Goal: Find specific page/section: Find specific page/section

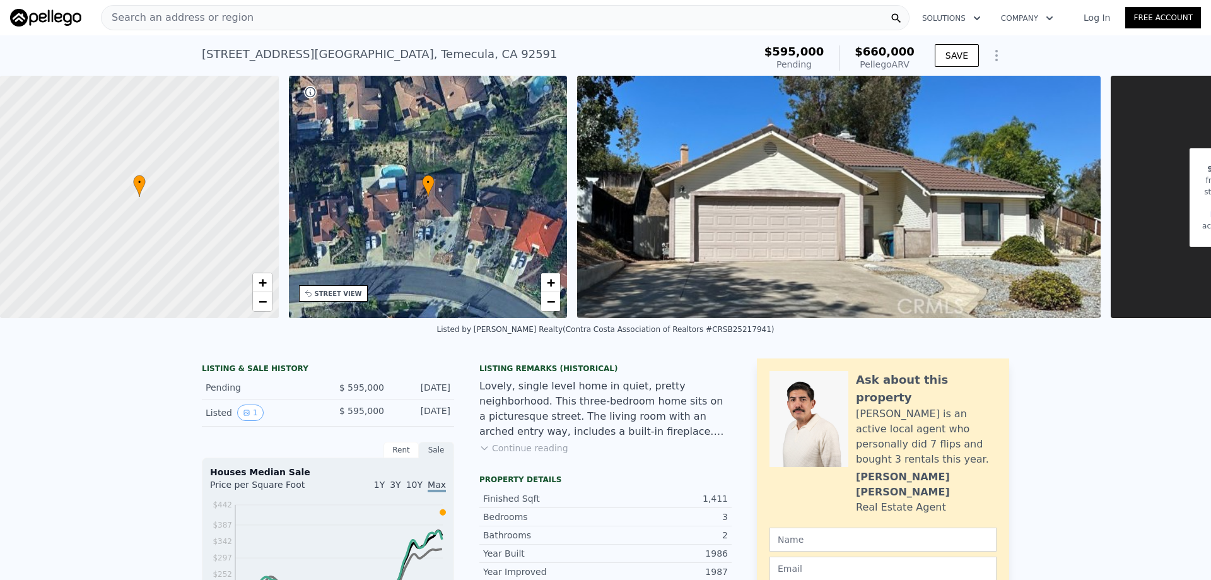
click at [137, 18] on span "Search an address or region" at bounding box center [178, 17] width 152 height 15
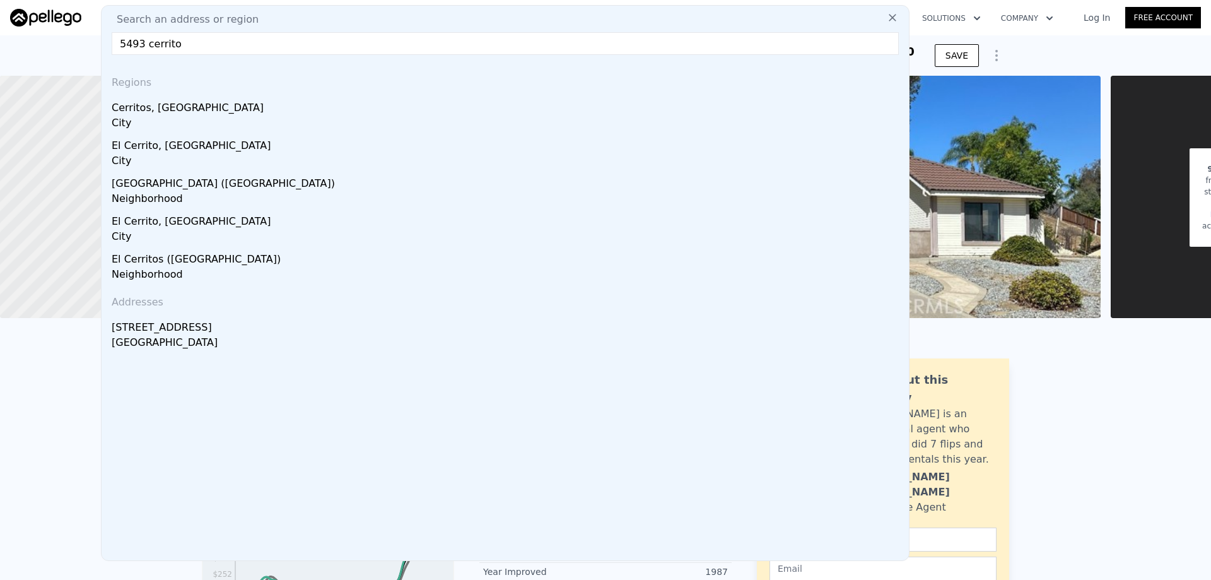
type input "5493 cerritos"
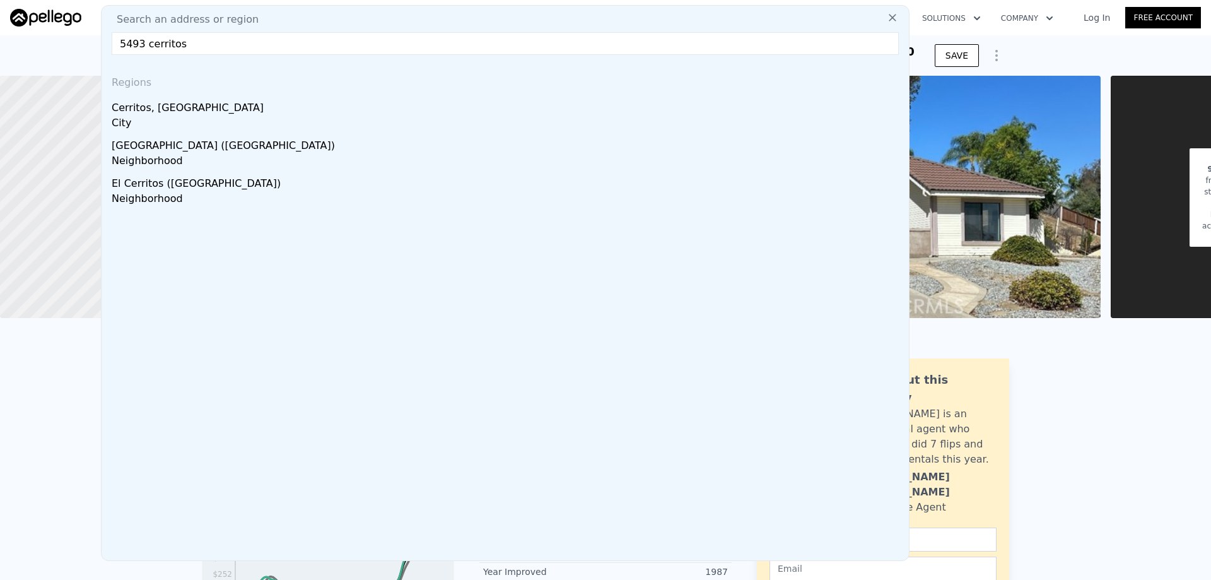
click at [191, 38] on input "5493 cerritos" at bounding box center [505, 43] width 787 height 23
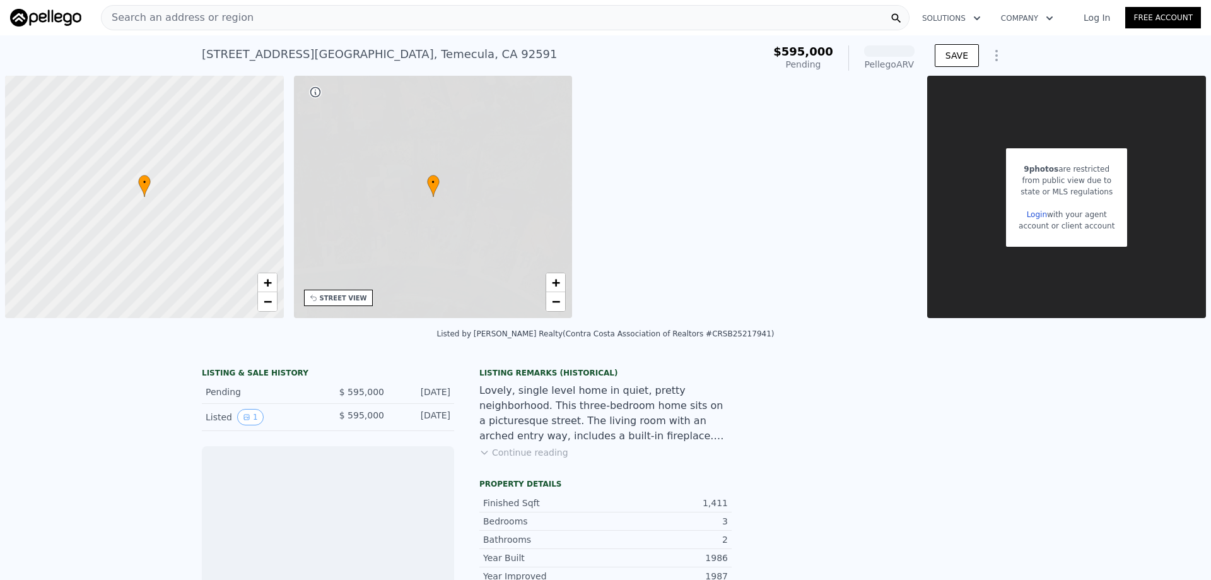
scroll to position [0, 5]
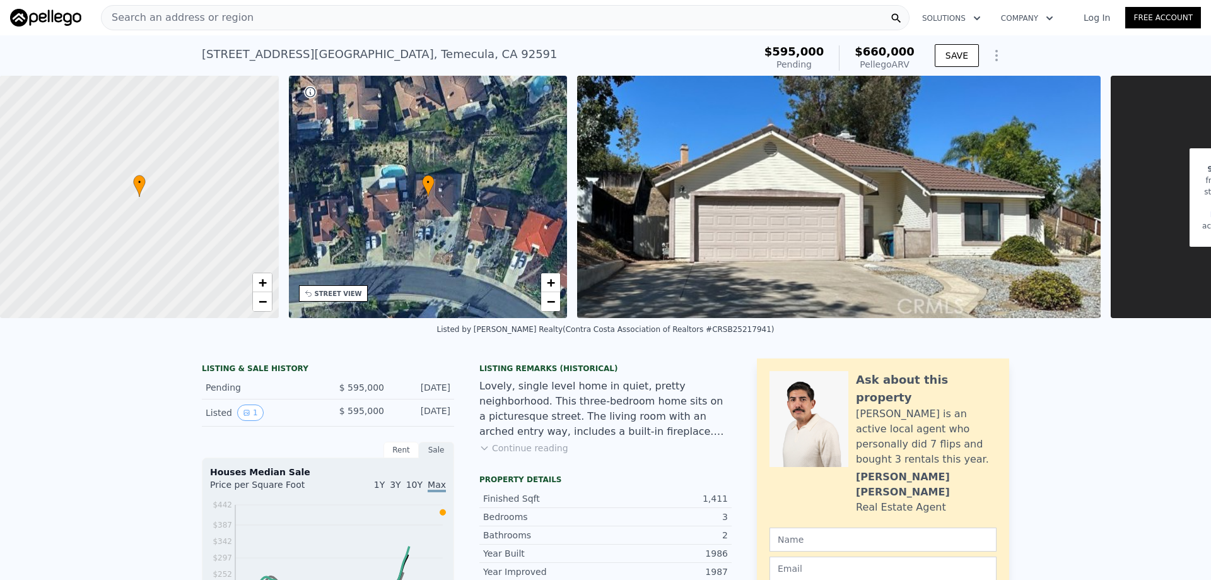
click at [244, 15] on div "Search an address or region" at bounding box center [505, 17] width 808 height 25
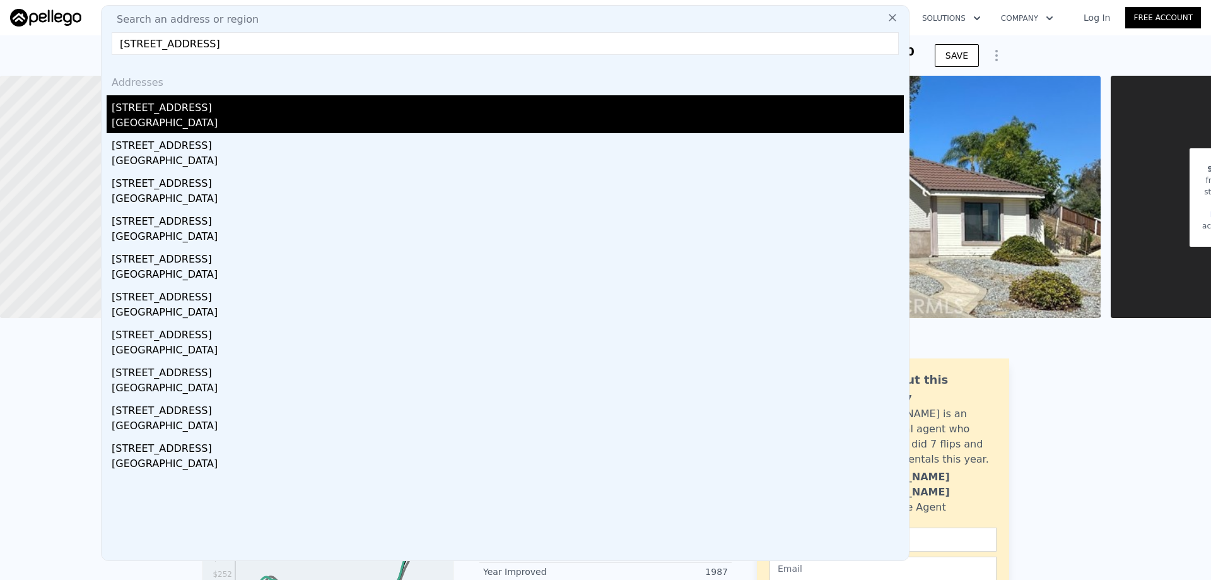
type input "[STREET_ADDRESS]"
click at [164, 112] on div "[STREET_ADDRESS]" at bounding box center [508, 105] width 792 height 20
